Goal: Information Seeking & Learning: Learn about a topic

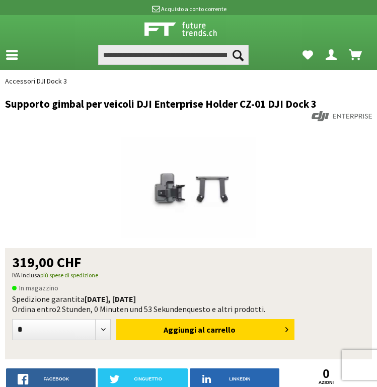
click at [11, 61] on link at bounding box center [14, 53] width 29 height 20
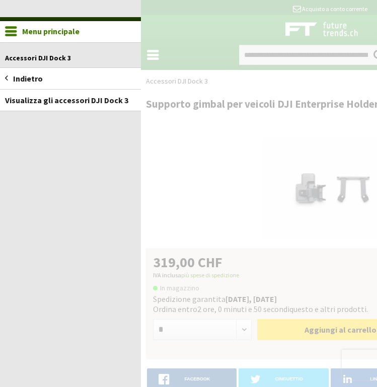
click at [19, 78] on font "Indietro" at bounding box center [28, 78] width 30 height 10
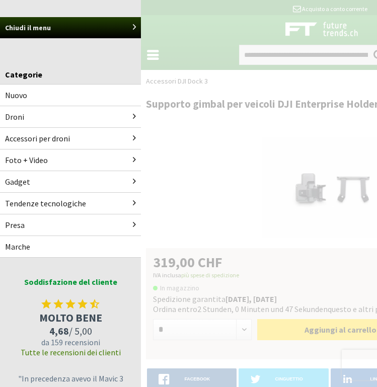
click at [17, 114] on font "Droni" at bounding box center [14, 117] width 19 height 10
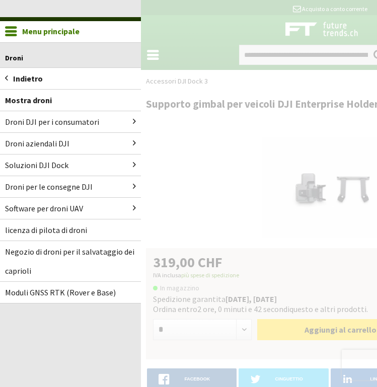
click at [59, 143] on font "Droni aziendali DJI" at bounding box center [37, 143] width 64 height 10
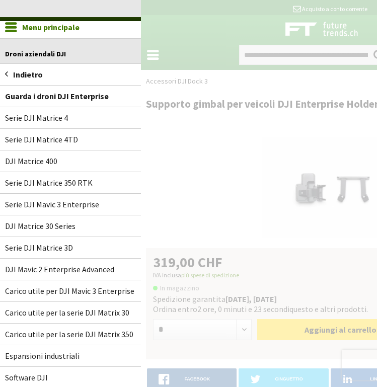
scroll to position [4, 0]
click at [41, 159] on font "DJI Matrice 400" at bounding box center [31, 162] width 52 height 10
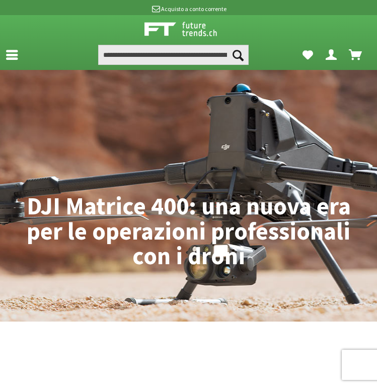
click at [12, 52] on icon at bounding box center [12, 49] width 12 height 8
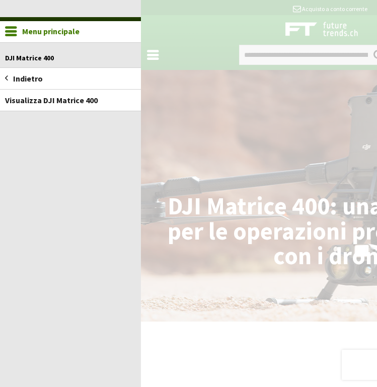
click at [29, 79] on font "Indietro" at bounding box center [28, 78] width 30 height 10
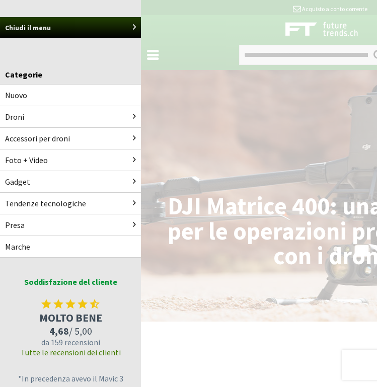
click at [43, 118] on link "Droni" at bounding box center [70, 116] width 141 height 21
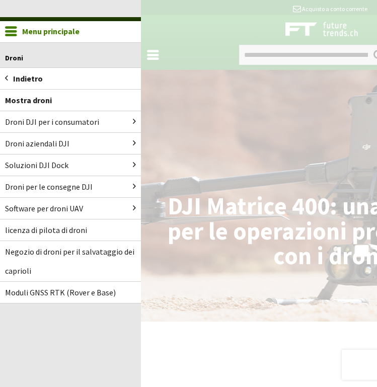
click at [51, 145] on font "Droni aziendali DJI" at bounding box center [37, 143] width 64 height 10
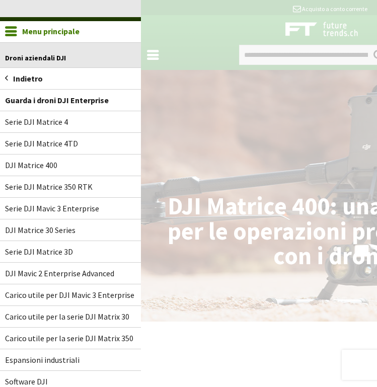
click at [90, 208] on font "Serie DJI Mavic 3 Enterprise" at bounding box center [52, 208] width 94 height 10
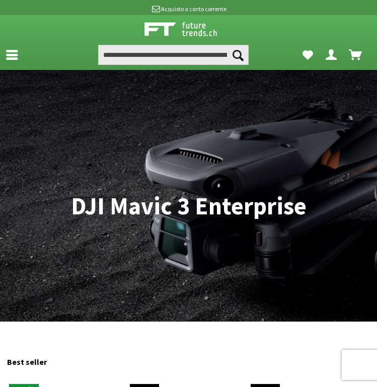
click at [11, 52] on icon at bounding box center [12, 49] width 12 height 8
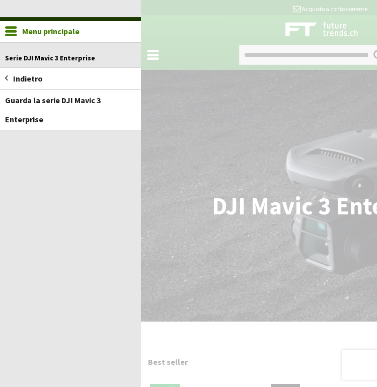
click at [29, 77] on font "Indietro" at bounding box center [28, 78] width 30 height 10
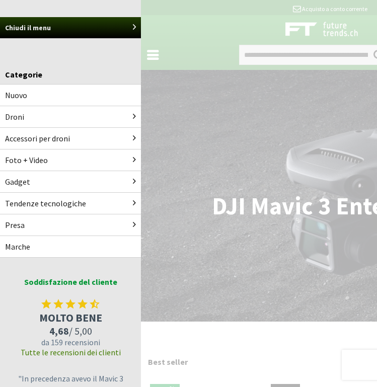
click at [18, 111] on link "Droni" at bounding box center [70, 116] width 141 height 21
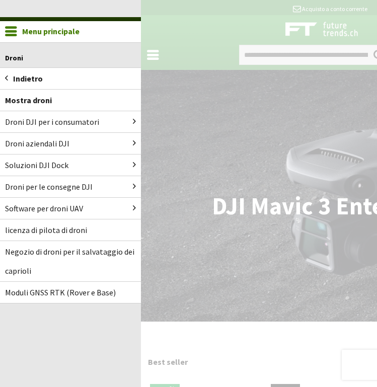
click at [55, 145] on font "Droni aziendali DJI" at bounding box center [37, 143] width 64 height 10
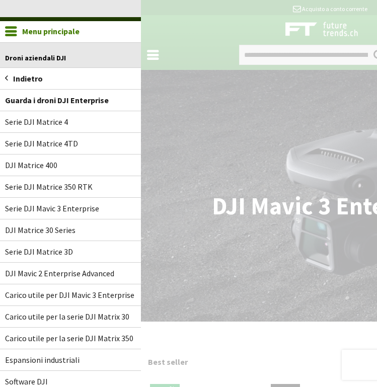
click at [71, 148] on link "Serie DJI Matrice 4TD" at bounding box center [70, 143] width 141 height 21
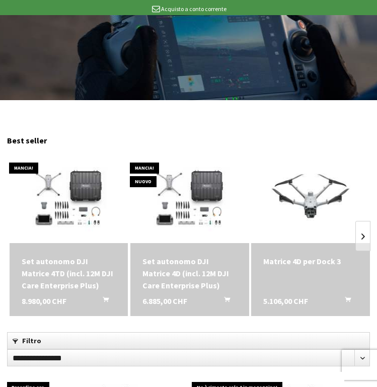
scroll to position [227, 0]
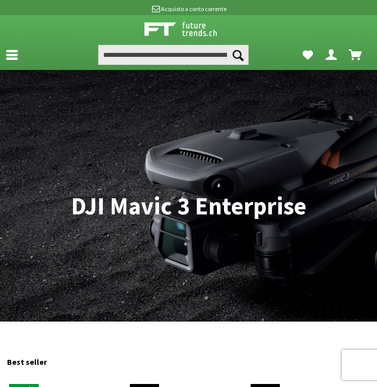
click at [11, 62] on link at bounding box center [14, 53] width 29 height 20
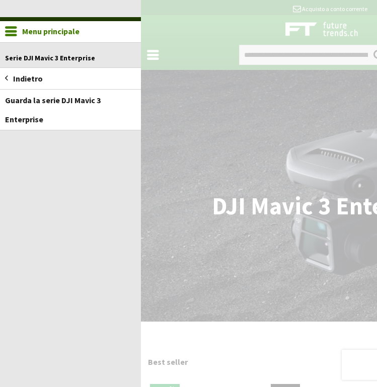
click at [38, 77] on font "Indietro" at bounding box center [28, 78] width 30 height 10
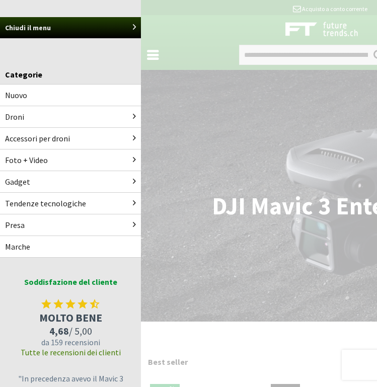
click at [43, 113] on link "Droni" at bounding box center [70, 116] width 141 height 21
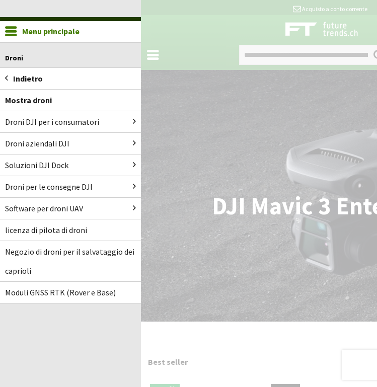
click at [61, 142] on font "Droni aziendali DJI" at bounding box center [37, 143] width 64 height 10
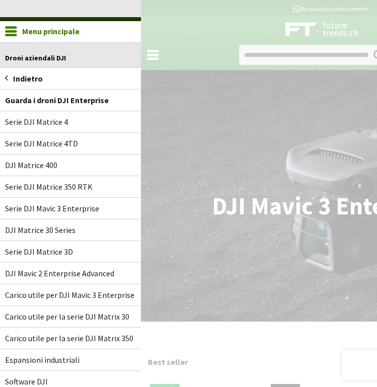
click at [121, 126] on link "Serie DJI Matrice 4" at bounding box center [70, 121] width 141 height 21
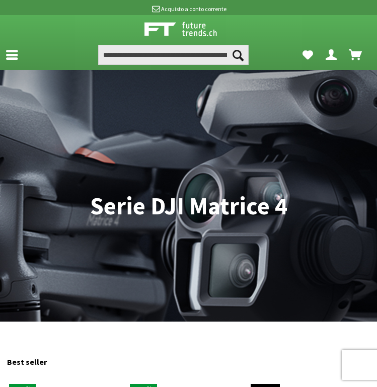
click at [11, 53] on icon at bounding box center [12, 49] width 12 height 8
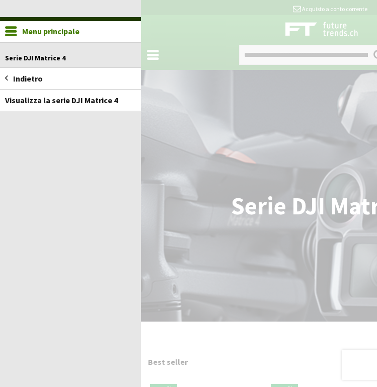
click at [35, 79] on font "Indietro" at bounding box center [28, 78] width 30 height 10
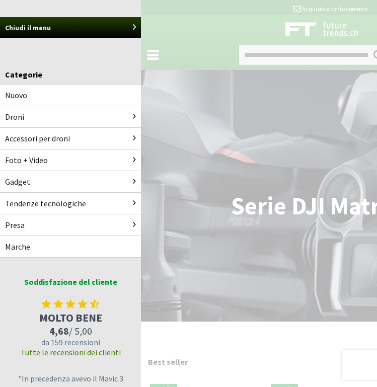
click at [16, 119] on font "Droni" at bounding box center [14, 117] width 19 height 10
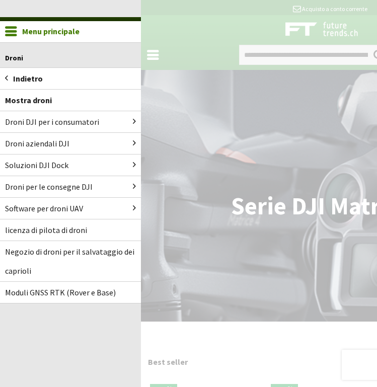
click at [40, 146] on font "Droni aziendali DJI" at bounding box center [37, 143] width 64 height 10
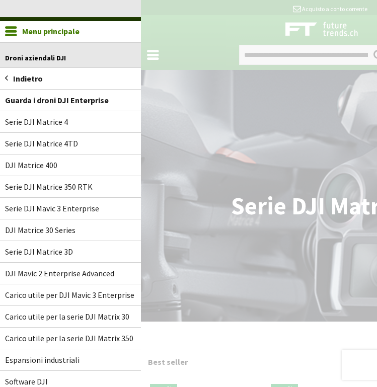
click at [64, 234] on font "DJI Matrice 30 Series" at bounding box center [40, 230] width 70 height 10
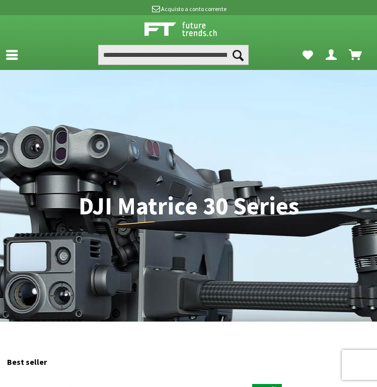
click at [7, 50] on icon at bounding box center [12, 49] width 12 height 8
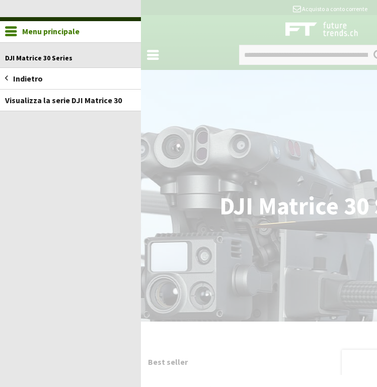
click at [30, 83] on font "Indietro" at bounding box center [28, 78] width 30 height 10
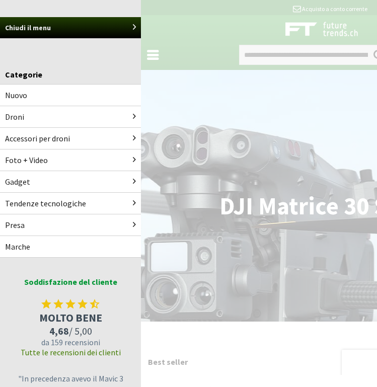
click at [30, 117] on link "Droni" at bounding box center [70, 116] width 141 height 21
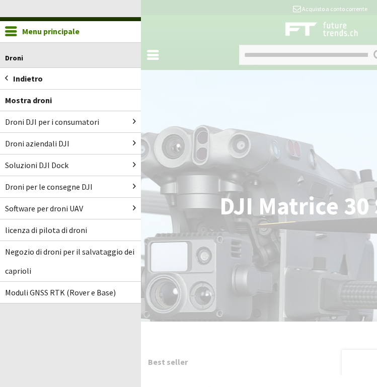
click at [53, 162] on font "Soluzioni DJI Dock" at bounding box center [36, 165] width 63 height 10
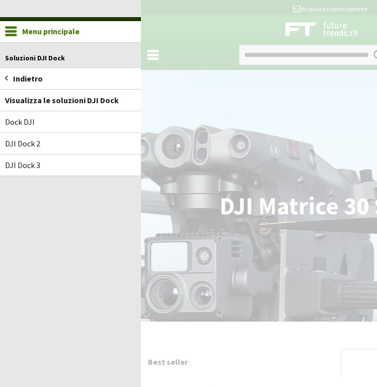
click at [36, 140] on font "DJI Dock 2" at bounding box center [22, 143] width 35 height 10
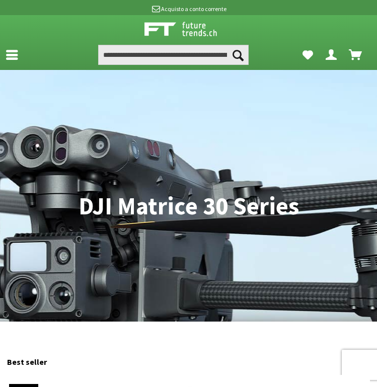
click at [13, 53] on icon at bounding box center [12, 49] width 12 height 8
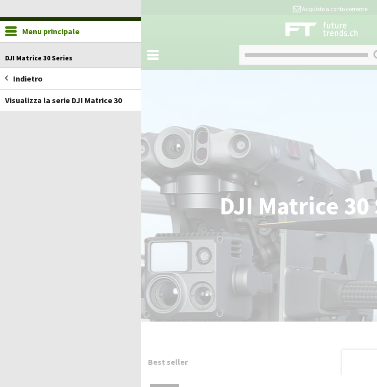
click at [29, 80] on font "Indietro" at bounding box center [28, 78] width 30 height 10
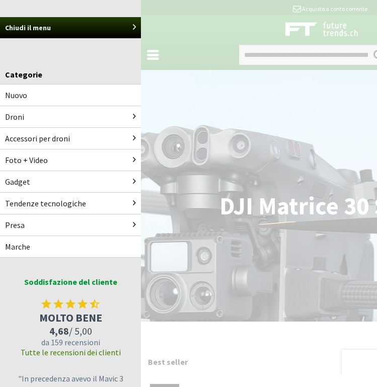
click at [21, 118] on font "Droni" at bounding box center [14, 117] width 19 height 10
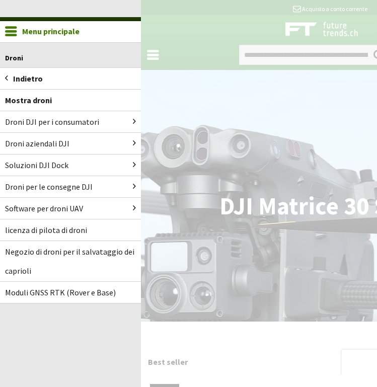
click at [41, 164] on font "Soluzioni DJI Dock" at bounding box center [36, 165] width 63 height 10
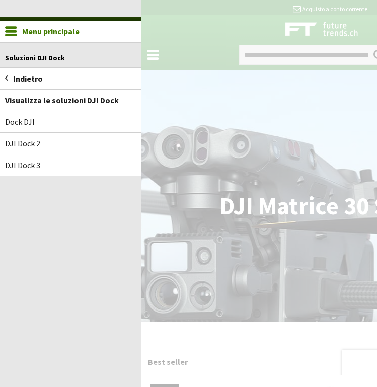
click at [33, 142] on font "DJI Dock 2" at bounding box center [22, 143] width 35 height 10
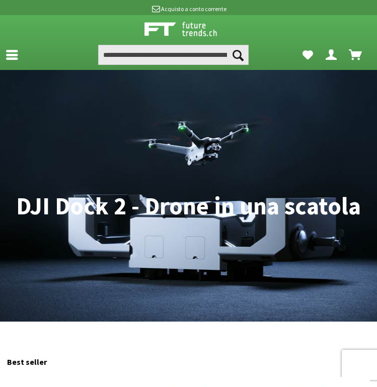
click at [12, 53] on icon at bounding box center [12, 49] width 12 height 8
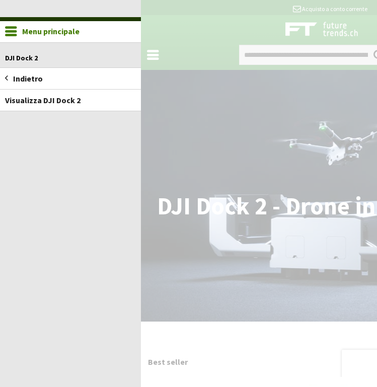
click at [29, 75] on font "Indietro" at bounding box center [28, 78] width 30 height 10
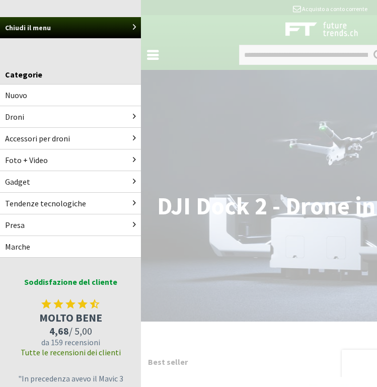
click at [19, 117] on font "Droni" at bounding box center [14, 117] width 19 height 10
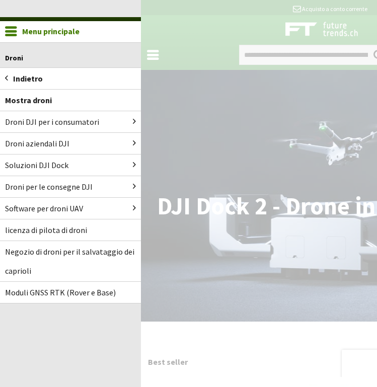
click at [42, 184] on font "Droni per le consegne DJI" at bounding box center [49, 187] width 88 height 10
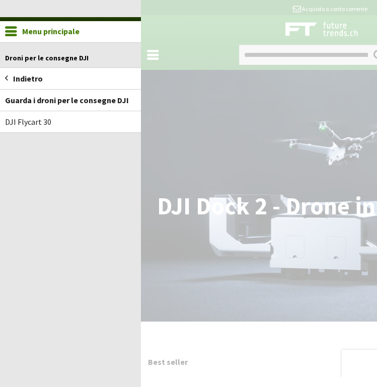
click at [46, 123] on font "DJI Flycart 30" at bounding box center [28, 122] width 46 height 10
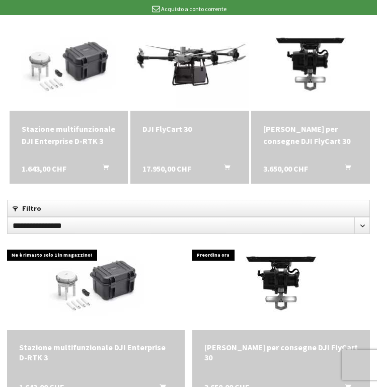
scroll to position [166, 0]
